Goal: Task Accomplishment & Management: Complete application form

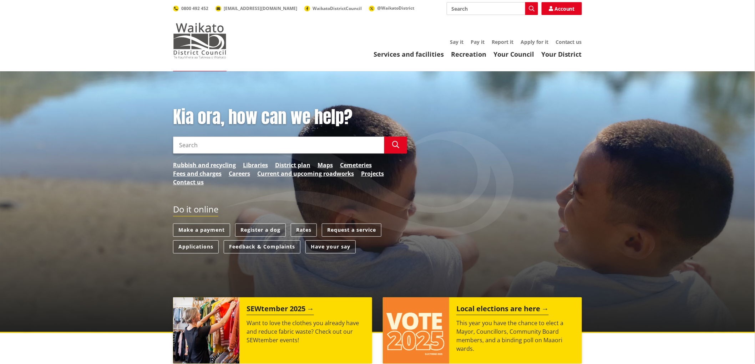
click at [193, 37] on img at bounding box center [200, 41] width 54 height 36
click at [262, 140] on input "Search" at bounding box center [278, 145] width 211 height 17
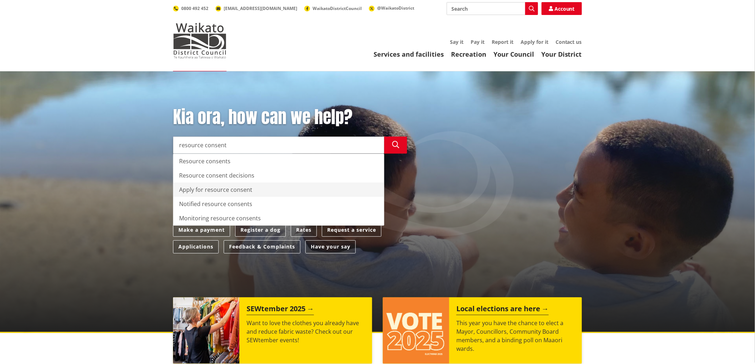
click at [224, 188] on div "Apply for resource consent" at bounding box center [278, 190] width 211 height 14
type input "Apply for resource consent"
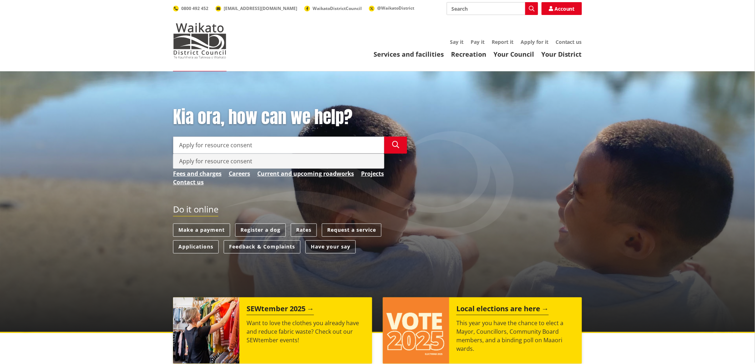
click at [269, 161] on div "Apply for resource consent" at bounding box center [278, 161] width 211 height 14
click at [264, 158] on div "Apply for resource consent" at bounding box center [278, 161] width 211 height 14
click at [244, 166] on div "Apply for resource consent" at bounding box center [278, 161] width 211 height 14
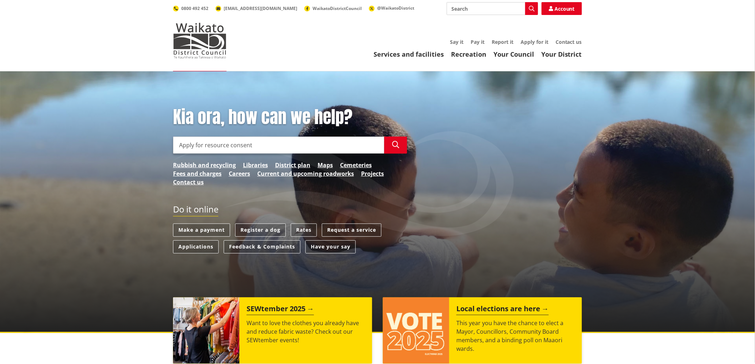
click at [258, 144] on input "Apply for resource consent" at bounding box center [278, 145] width 211 height 17
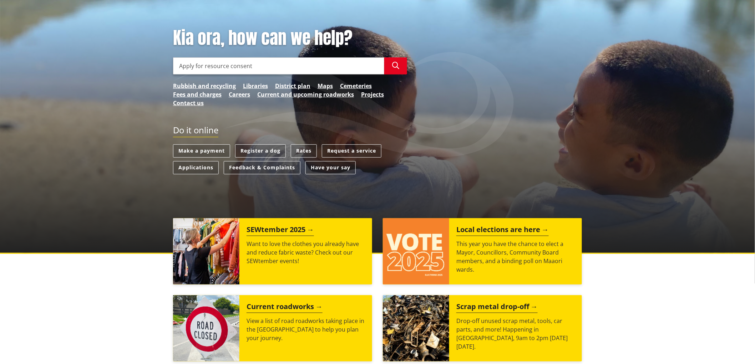
scroll to position [40, 0]
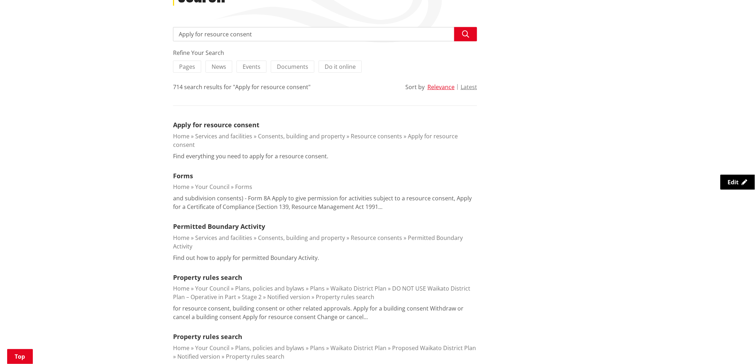
scroll to position [119, 0]
click at [238, 128] on li "Apply for resource consent Home Services and facilities Consents, building and …" at bounding box center [325, 138] width 304 height 40
click at [239, 123] on link "Apply for resource consent" at bounding box center [216, 123] width 86 height 9
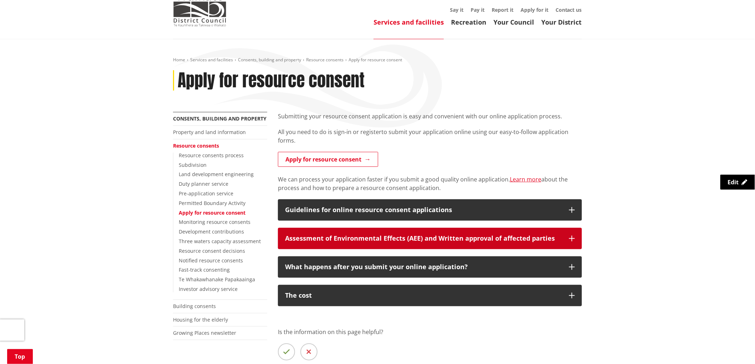
scroll to position [79, 0]
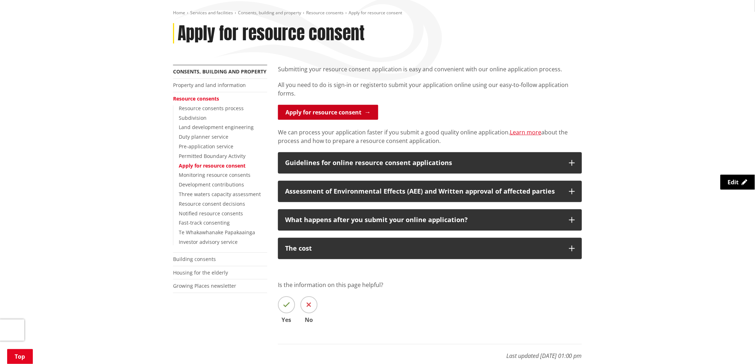
click at [315, 112] on link "Apply for resource consent" at bounding box center [328, 112] width 100 height 15
